Goal: Information Seeking & Learning: Learn about a topic

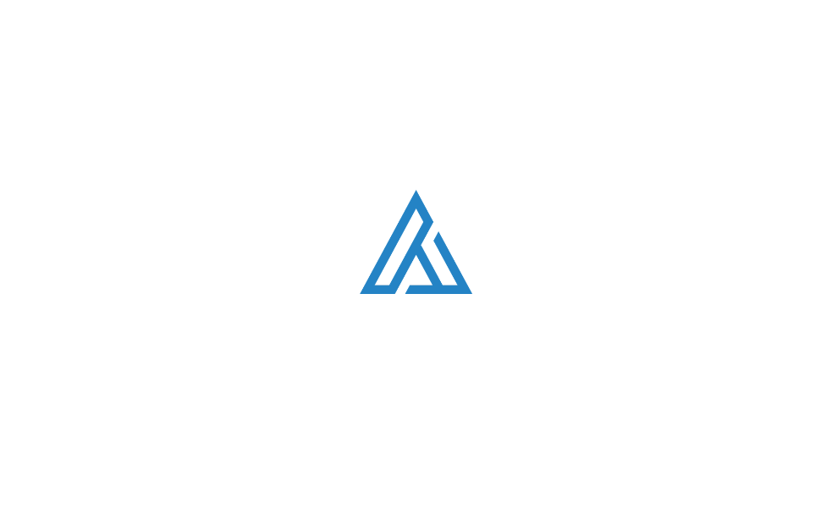
scroll to position [3354, 0]
click at [320, 252] on div "Loading. . ." at bounding box center [416, 255] width 832 height 510
click at [57, 354] on div "Loading. . ." at bounding box center [416, 255] width 832 height 510
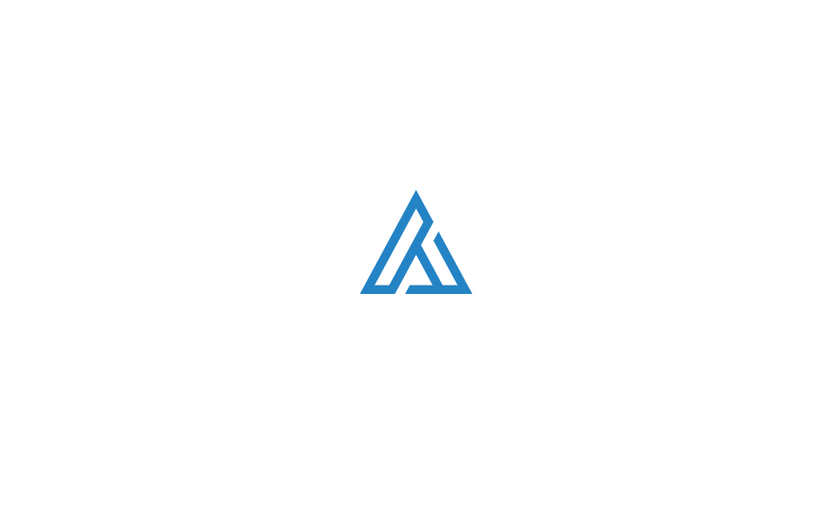
click at [0, 0] on link "READ THE STORY" at bounding box center [0, 0] width 0 height 0
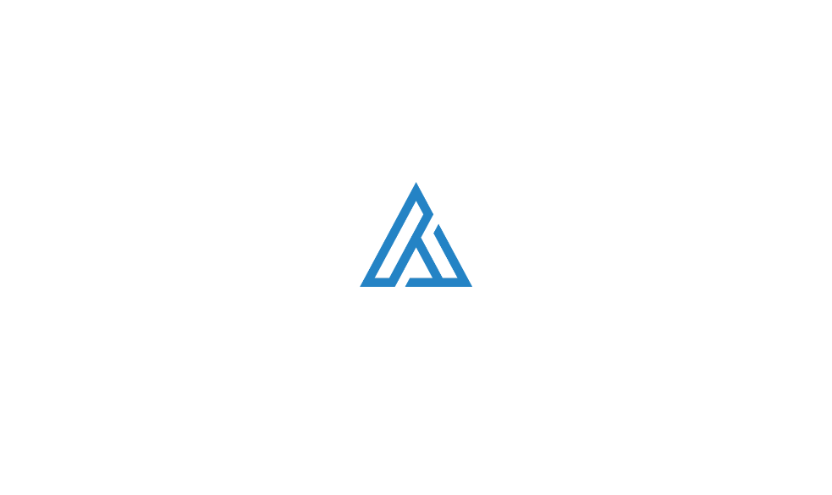
click at [0, 0] on link "Startup 101" at bounding box center [0, 0] width 0 height 0
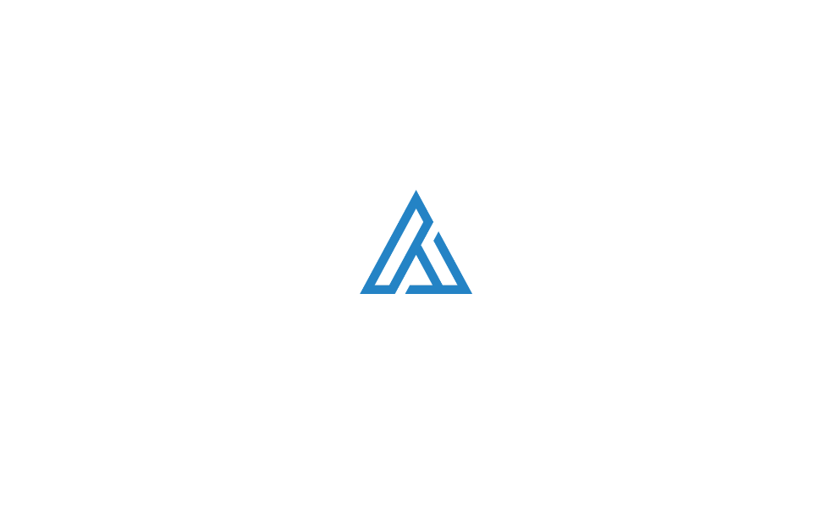
scroll to position [3961, 0]
click at [305, 257] on div "Loading. . ." at bounding box center [416, 255] width 832 height 510
click at [418, 256] on img at bounding box center [416, 242] width 113 height 104
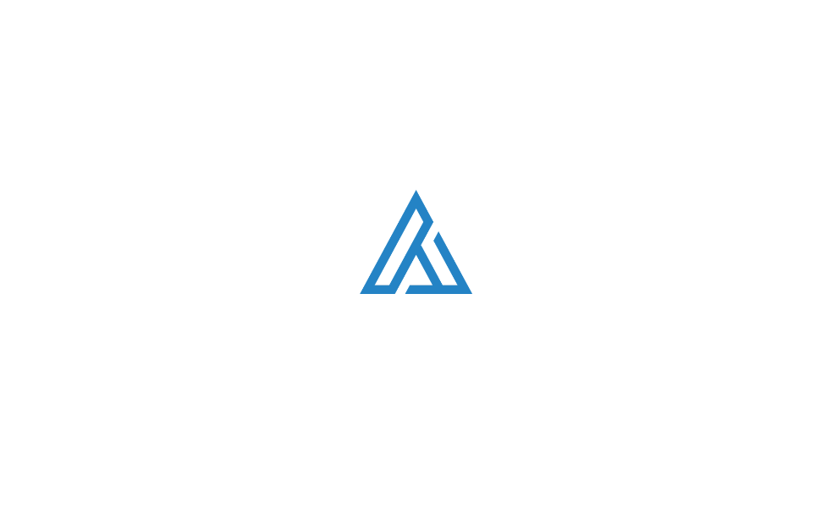
click at [576, 421] on div "Loading. . ." at bounding box center [416, 255] width 832 height 510
